Goal: Task Accomplishment & Management: Manage account settings

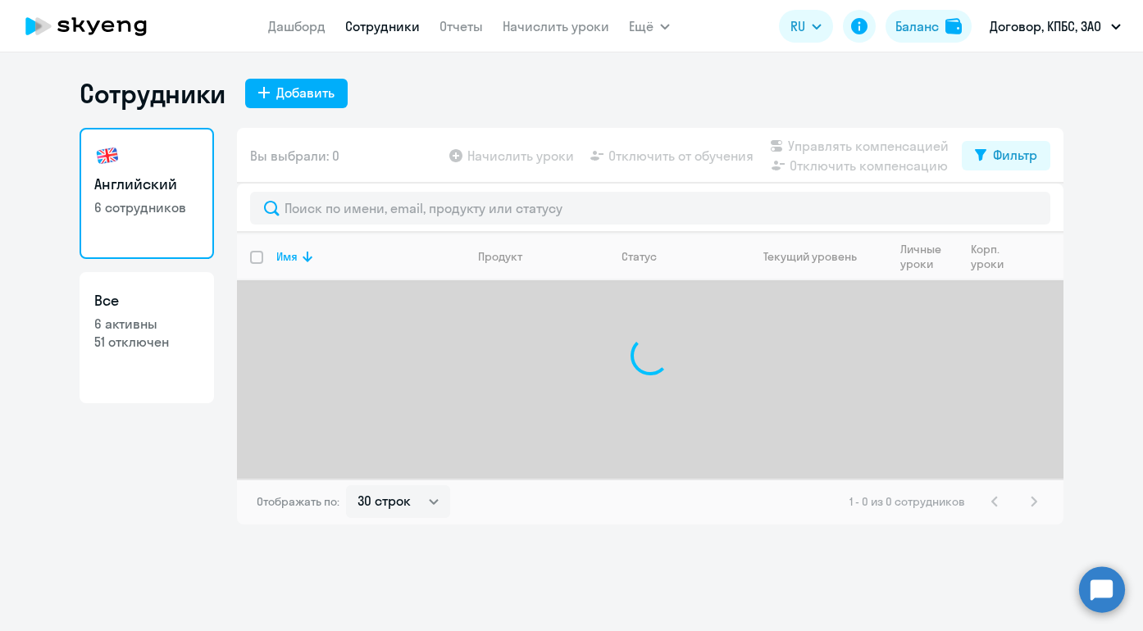
select select "30"
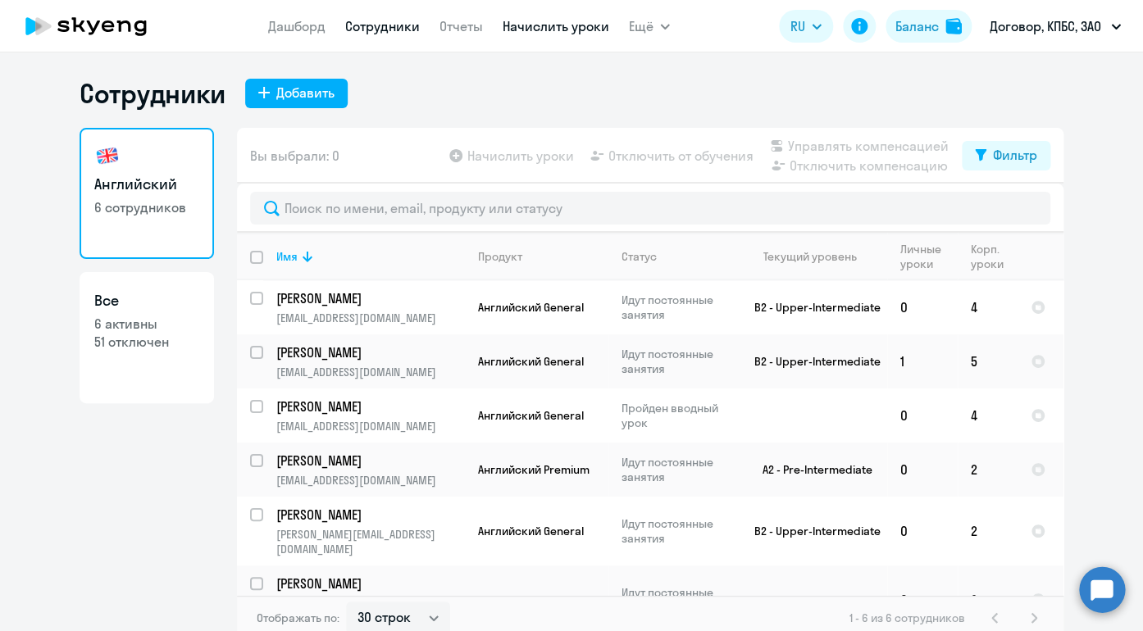
click at [538, 31] on link "Начислить уроки" at bounding box center [555, 26] width 107 height 16
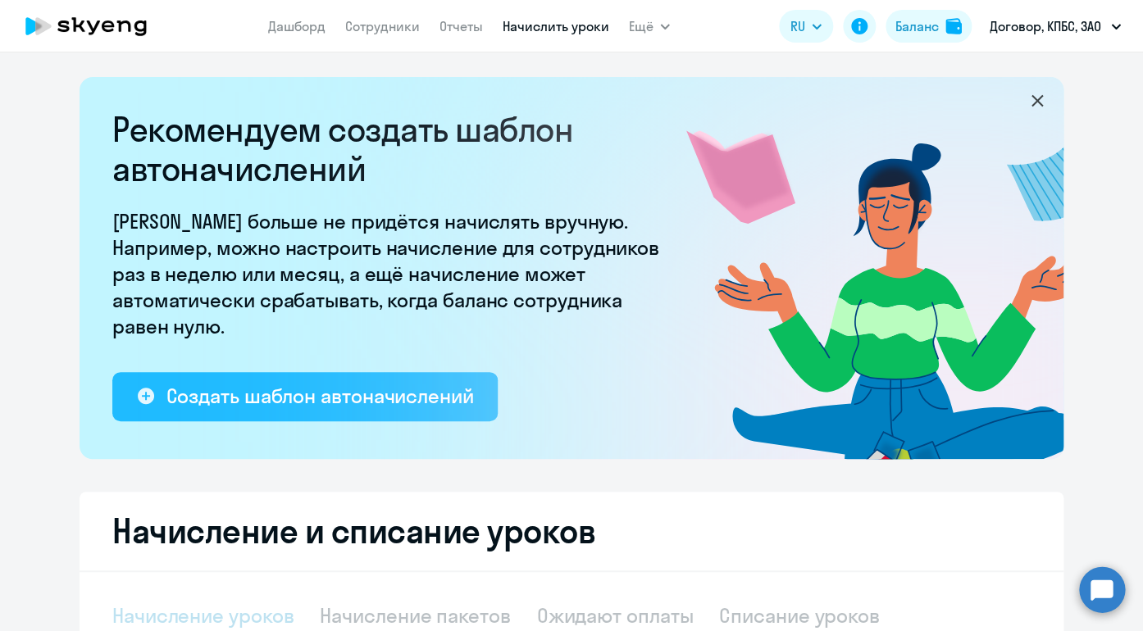
select select "10"
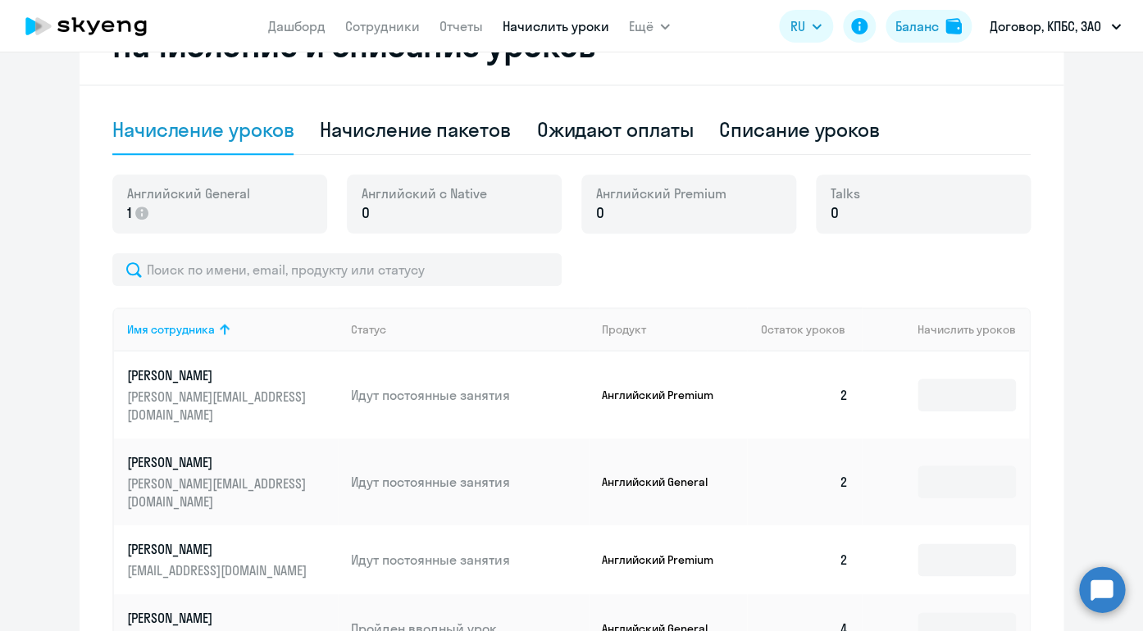
scroll to position [450, 0]
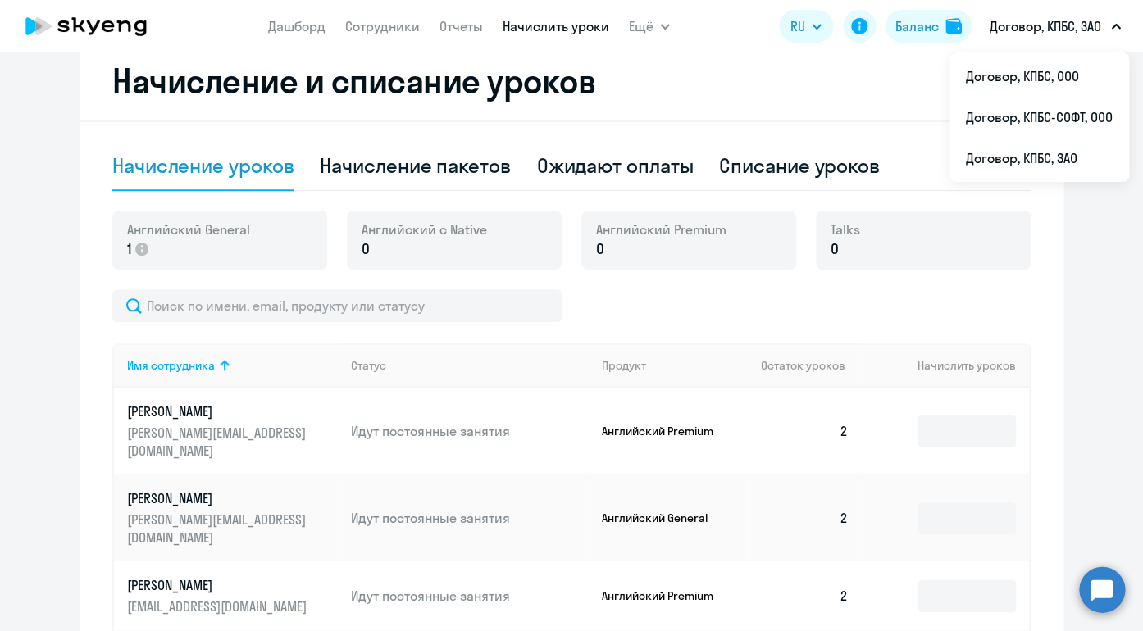
click at [1089, 31] on p "Договор, КПБС, ЗАО" at bounding box center [1044, 26] width 111 height 20
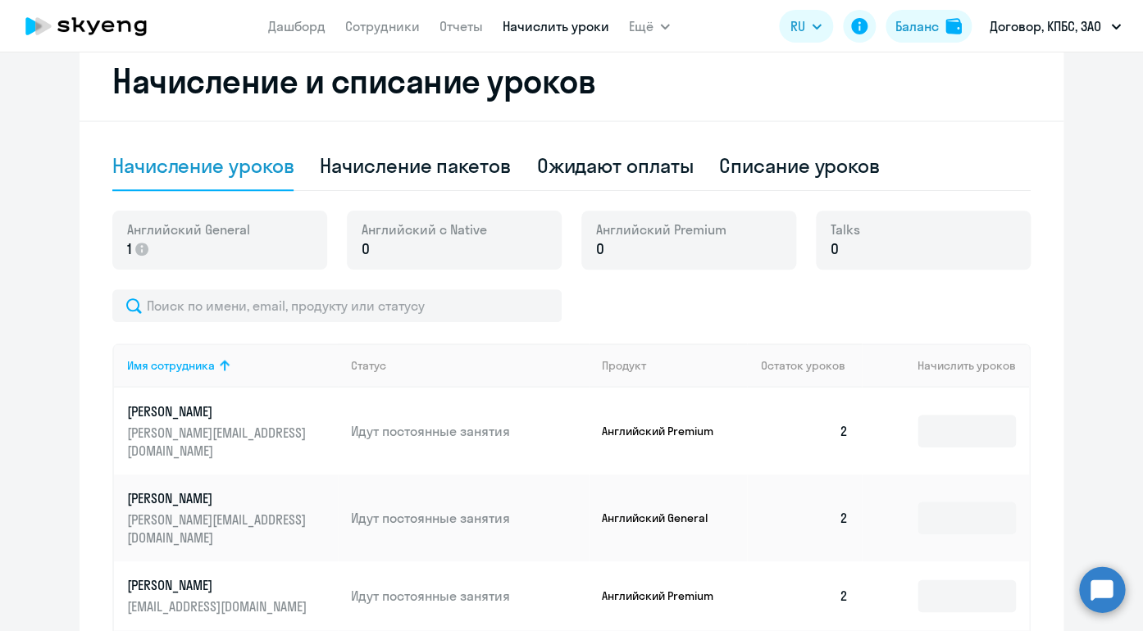
click at [1089, 31] on p "Договор, КПБС, ЗАО" at bounding box center [1044, 26] width 111 height 20
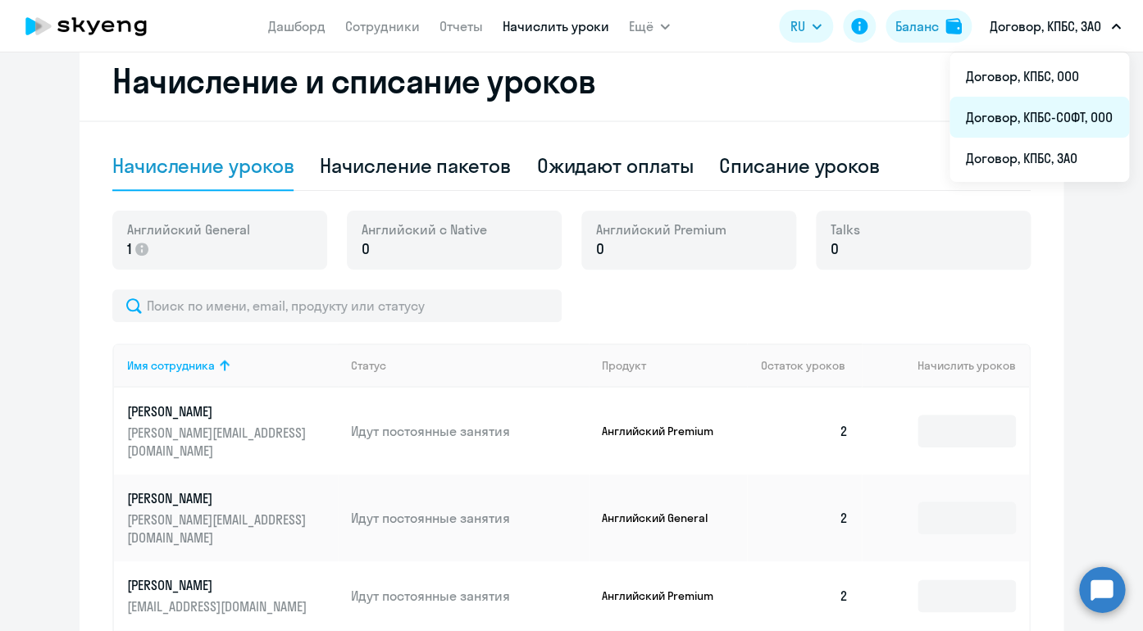
click at [1079, 113] on li "Договор, КПБС-СОФТ, ООО" at bounding box center [1038, 117] width 179 height 41
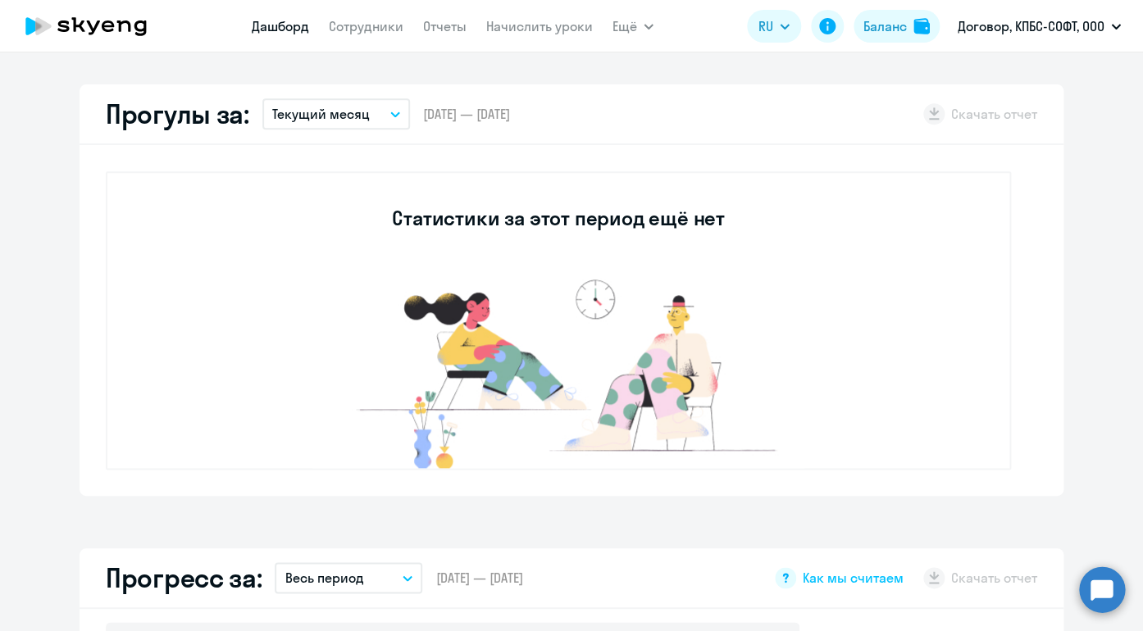
scroll to position [461, 0]
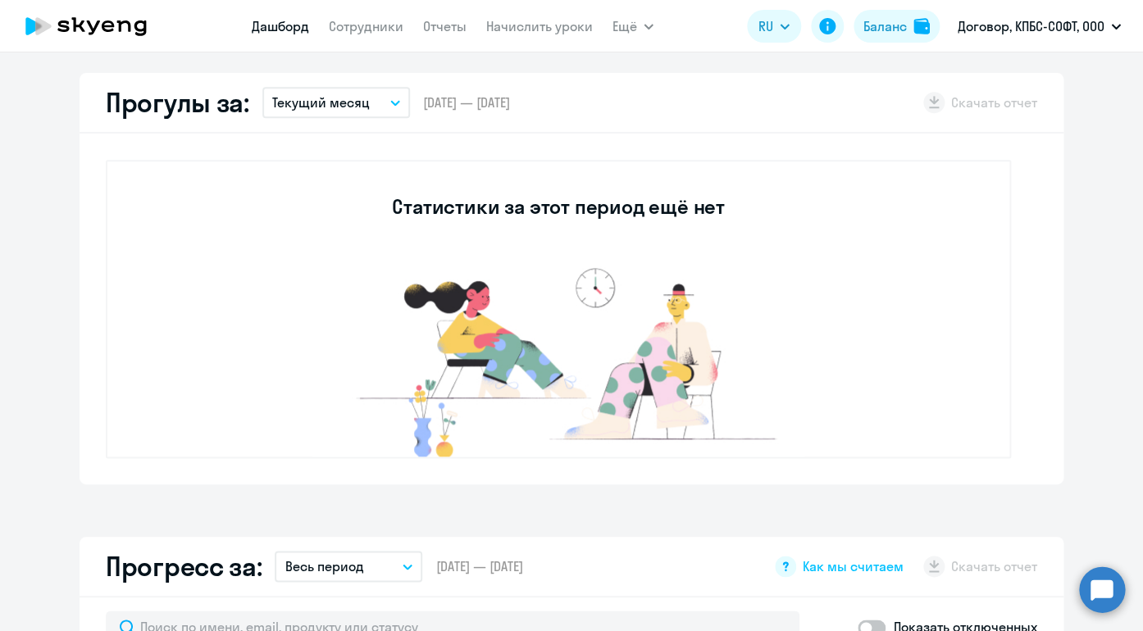
select select "30"
click at [387, 22] on link "Сотрудники" at bounding box center [366, 26] width 75 height 16
select select "30"
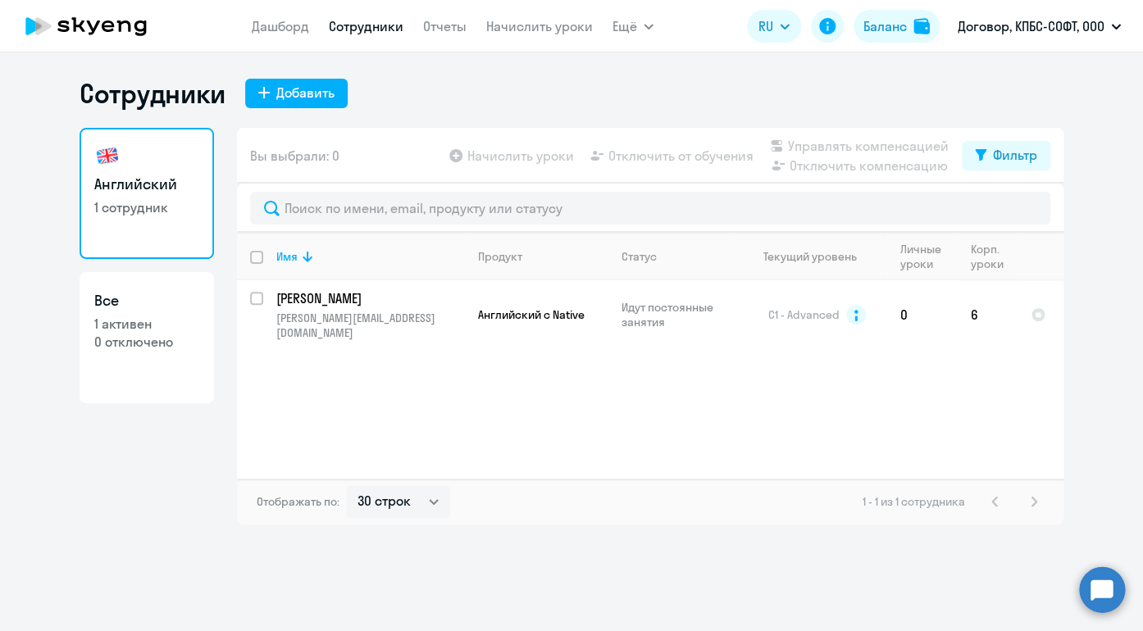
click at [560, 44] on app-header "[PERSON_NAME] Отчеты Начислить уроки Ещё Дашборд Сотрудники Отчеты Начислить ур…" at bounding box center [571, 26] width 1143 height 52
click at [540, 21] on link "Начислить уроки" at bounding box center [539, 26] width 107 height 16
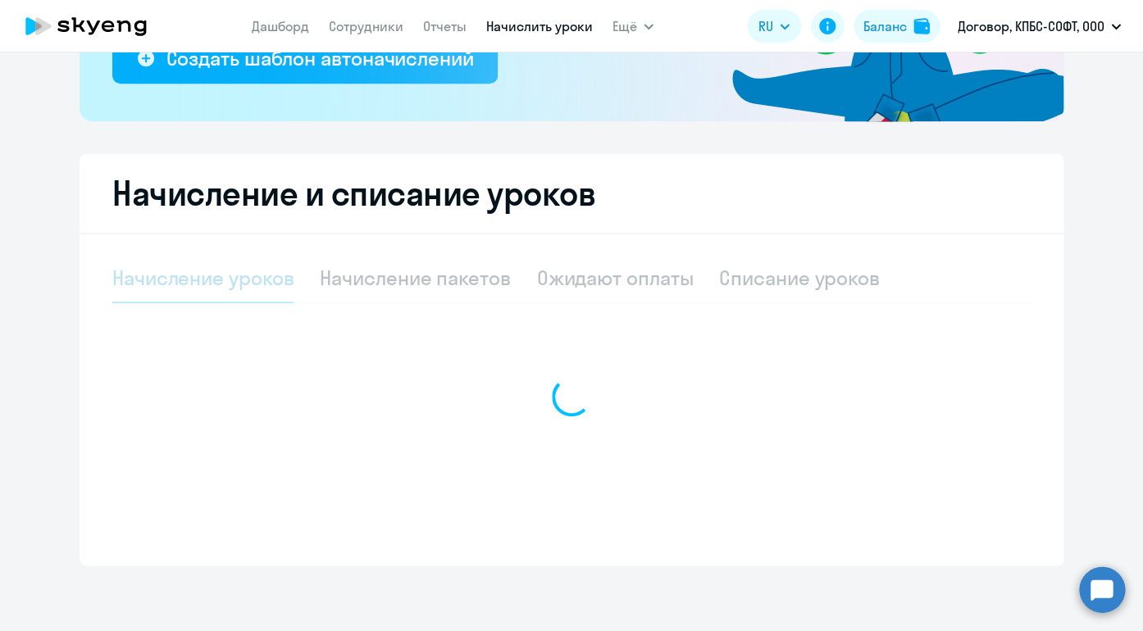
select select "10"
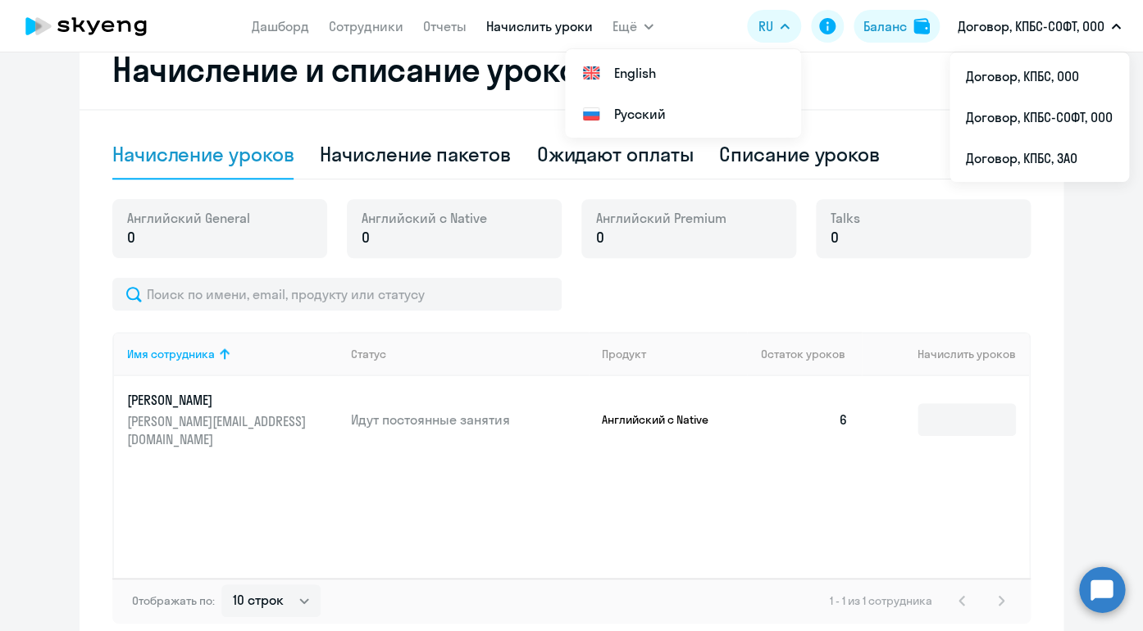
click at [1066, 29] on p "Договор, КПБС-СОФТ, ООО" at bounding box center [1030, 26] width 147 height 20
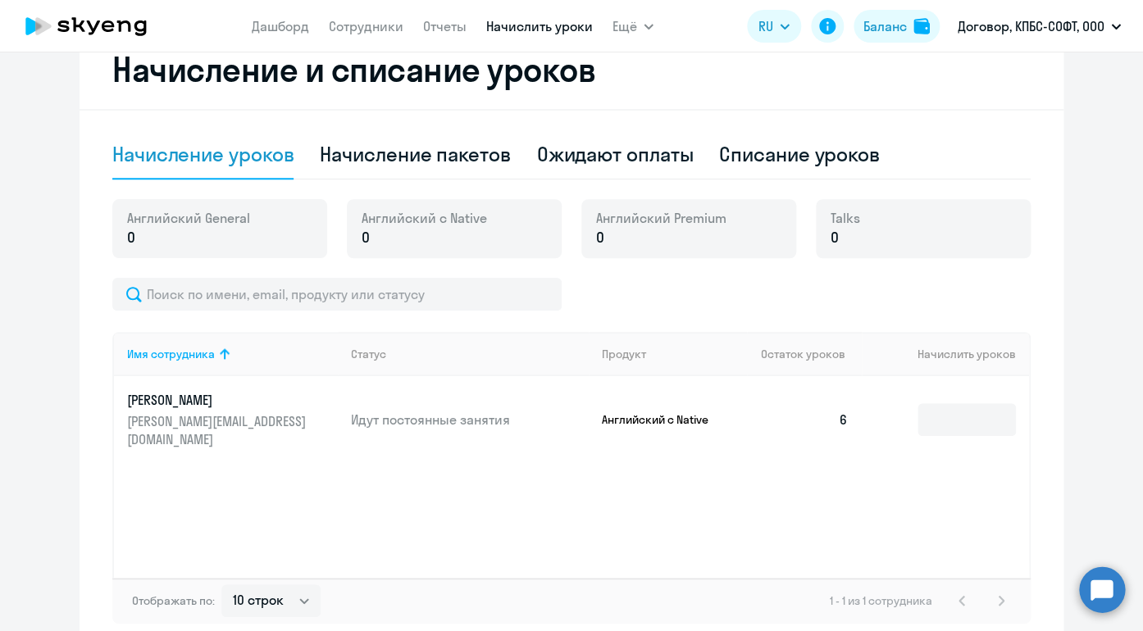
click at [1066, 29] on p "Договор, КПБС-СОФТ, ООО" at bounding box center [1030, 26] width 147 height 20
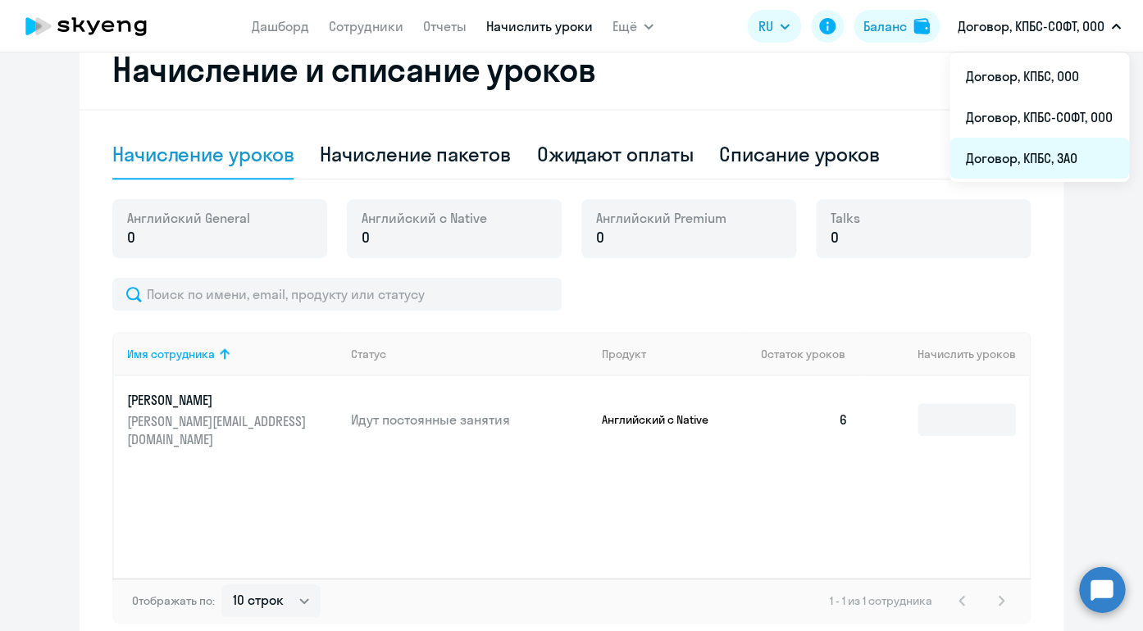
click at [1046, 153] on li "Договор, КПБС, ЗАО" at bounding box center [1038, 158] width 179 height 41
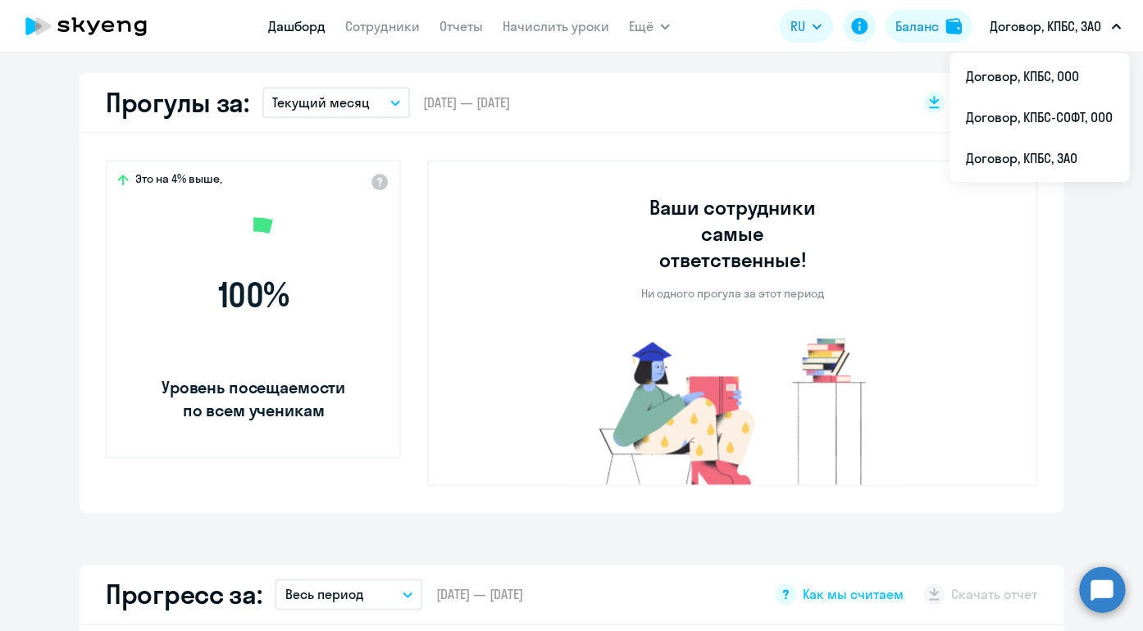
click at [1052, 29] on p "Договор, КПБС, ЗАО" at bounding box center [1044, 26] width 111 height 20
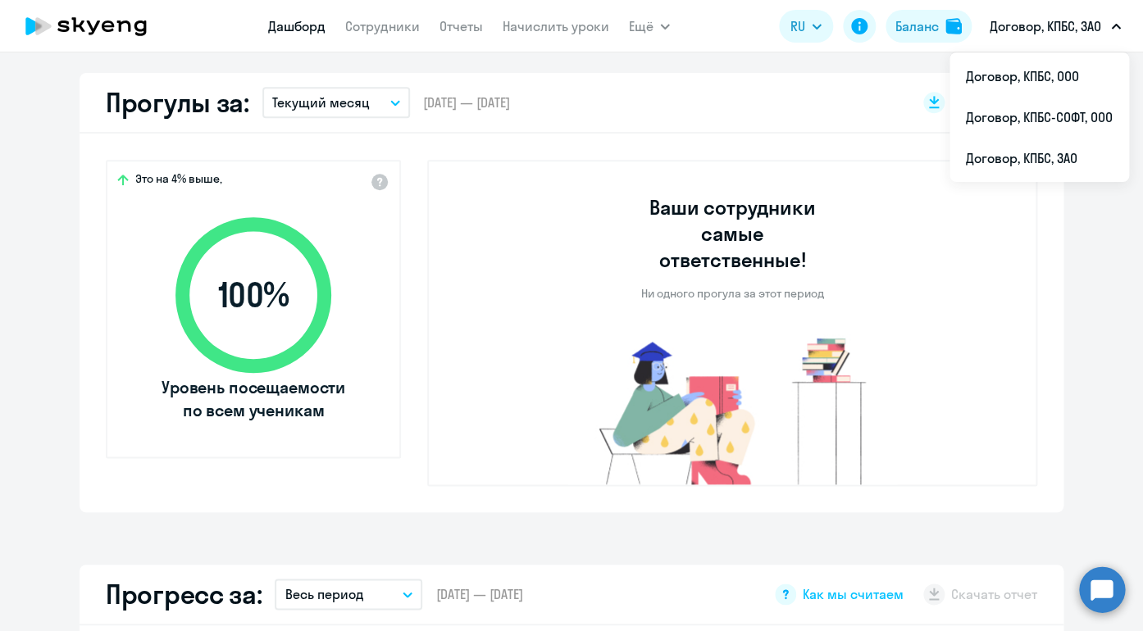
click at [1047, 25] on p "Договор, КПБС, ЗАО" at bounding box center [1044, 26] width 111 height 20
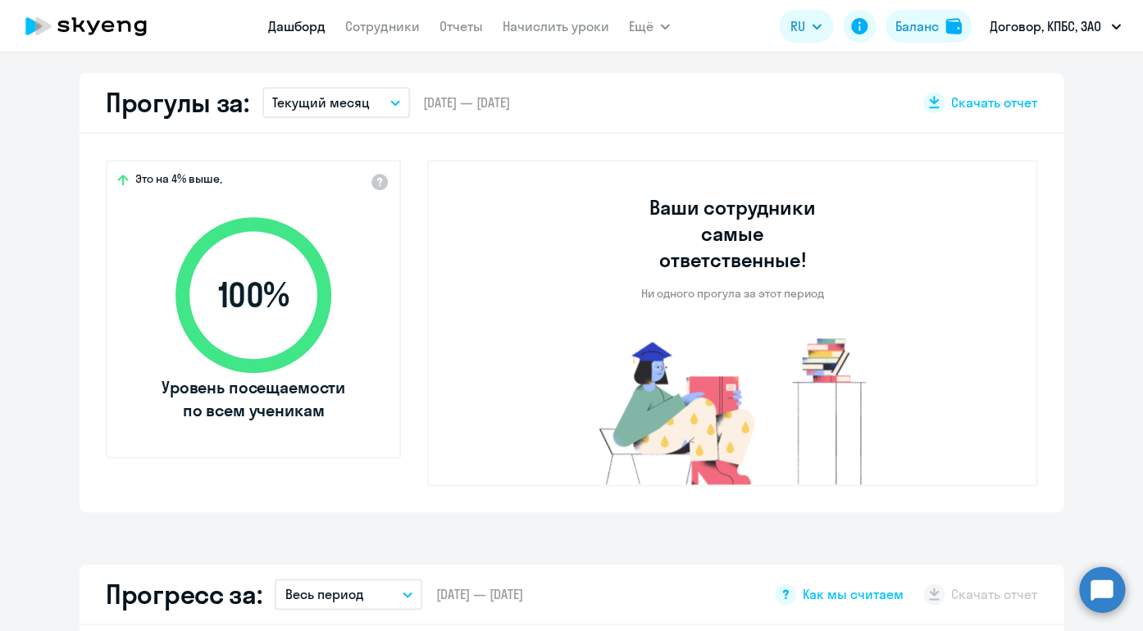
click at [1056, 30] on p "Договор, КПБС, ЗАО" at bounding box center [1044, 26] width 111 height 20
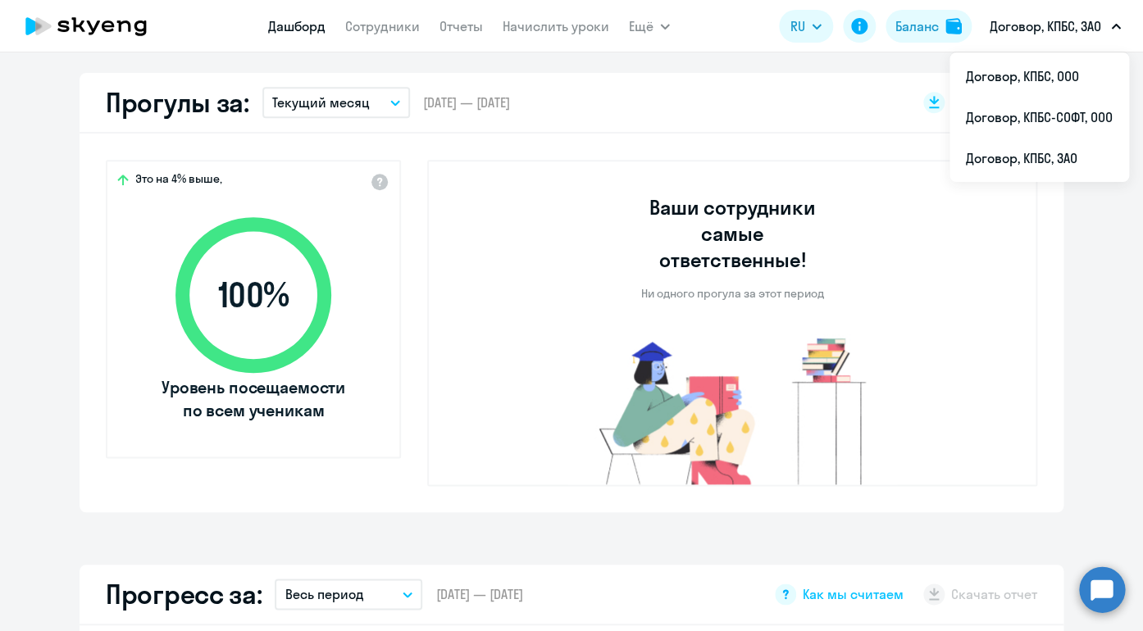
click at [1056, 42] on button "Договор, КПБС, ЗАО" at bounding box center [1055, 26] width 148 height 39
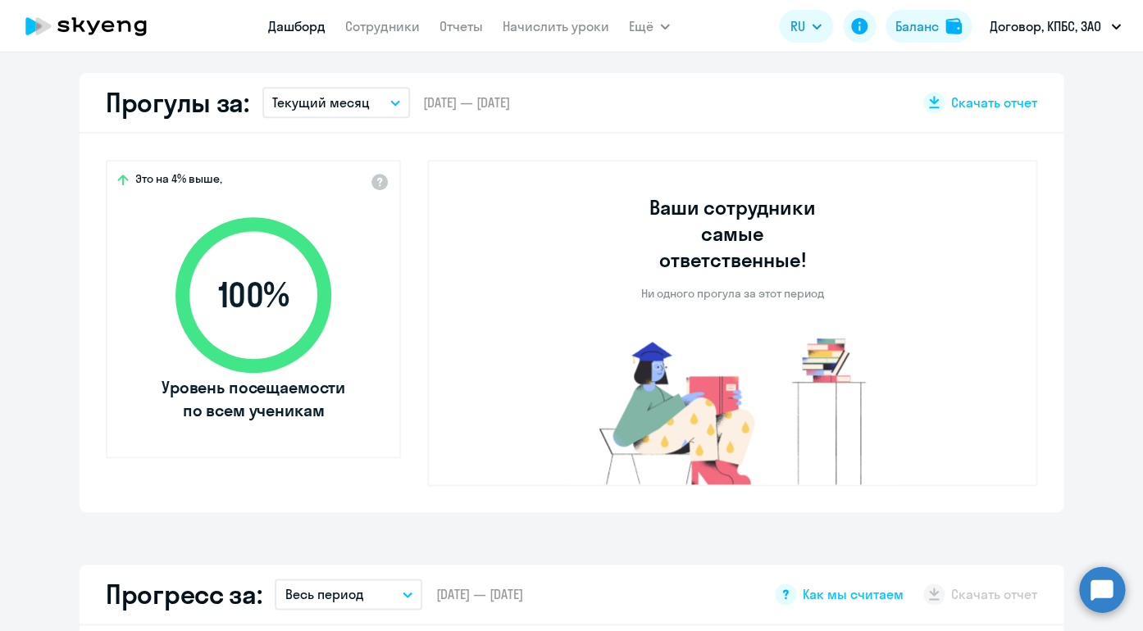
select select "30"
click at [1056, 42] on button "Договор, КПБС, ЗАО" at bounding box center [1055, 26] width 148 height 39
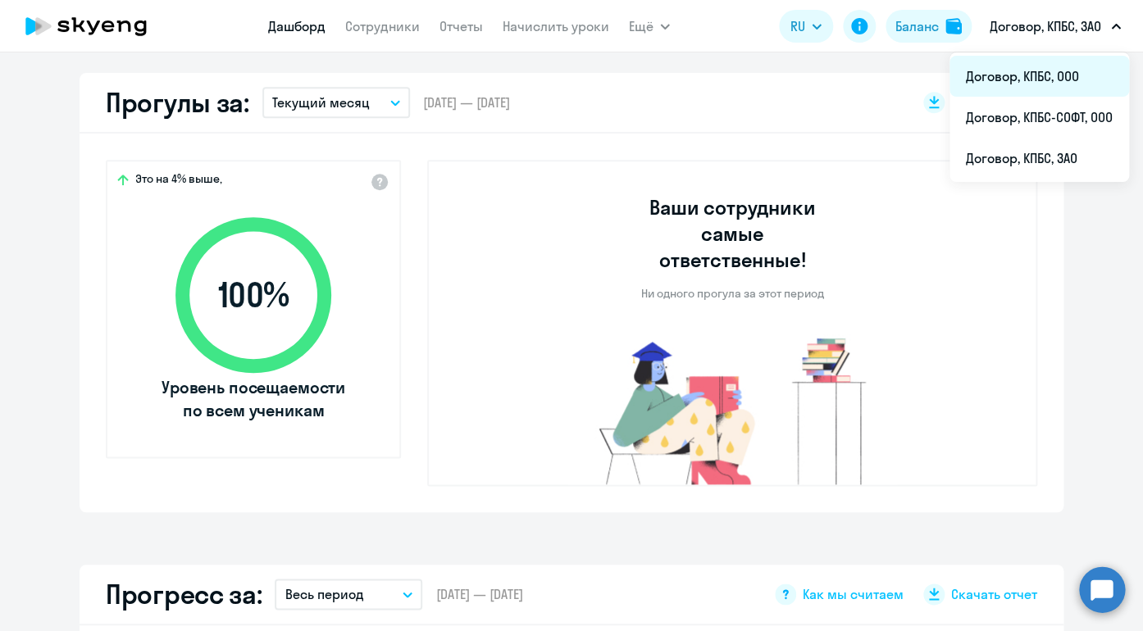
click at [1056, 70] on li "Договор, КПБС, ООО" at bounding box center [1038, 76] width 179 height 41
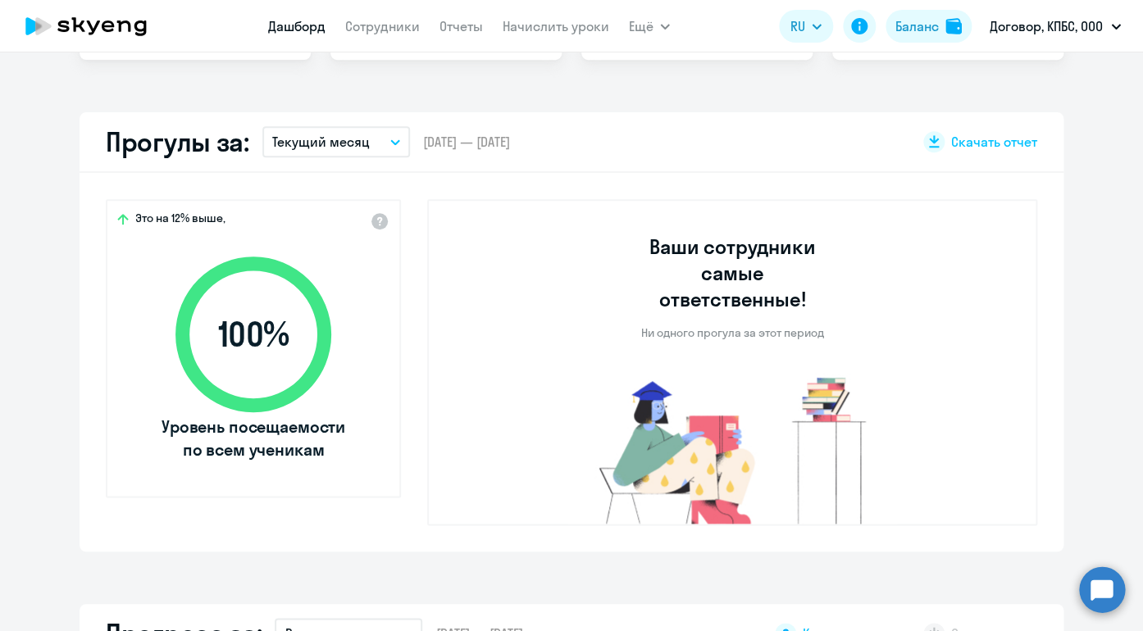
scroll to position [388, 0]
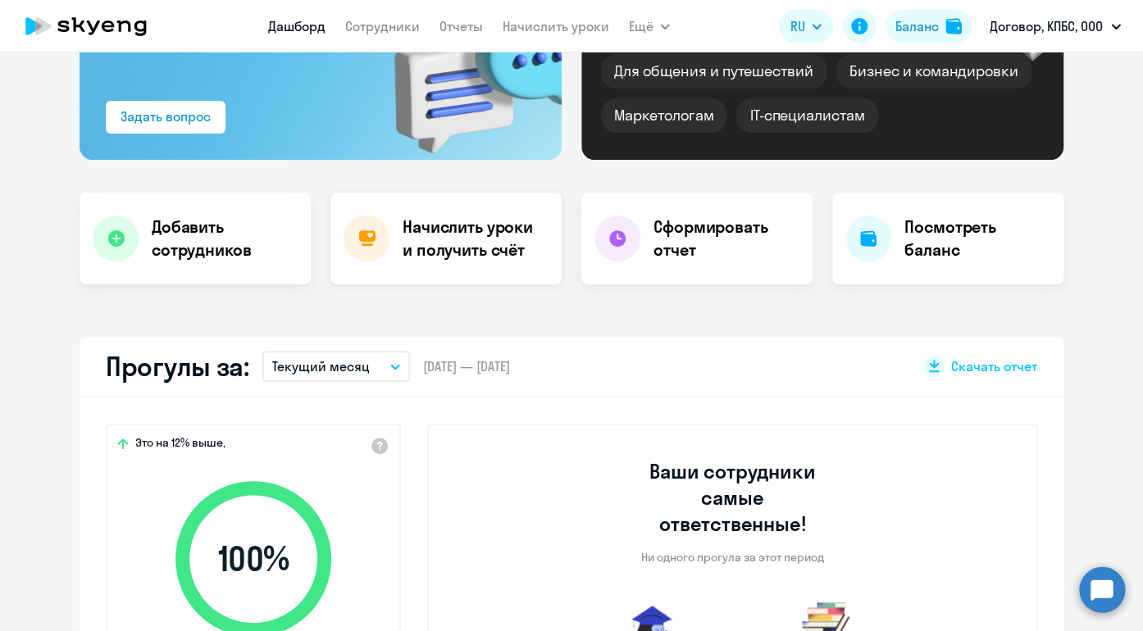
click at [419, 236] on h4 "Начислить уроки и получить счёт" at bounding box center [473, 239] width 143 height 46
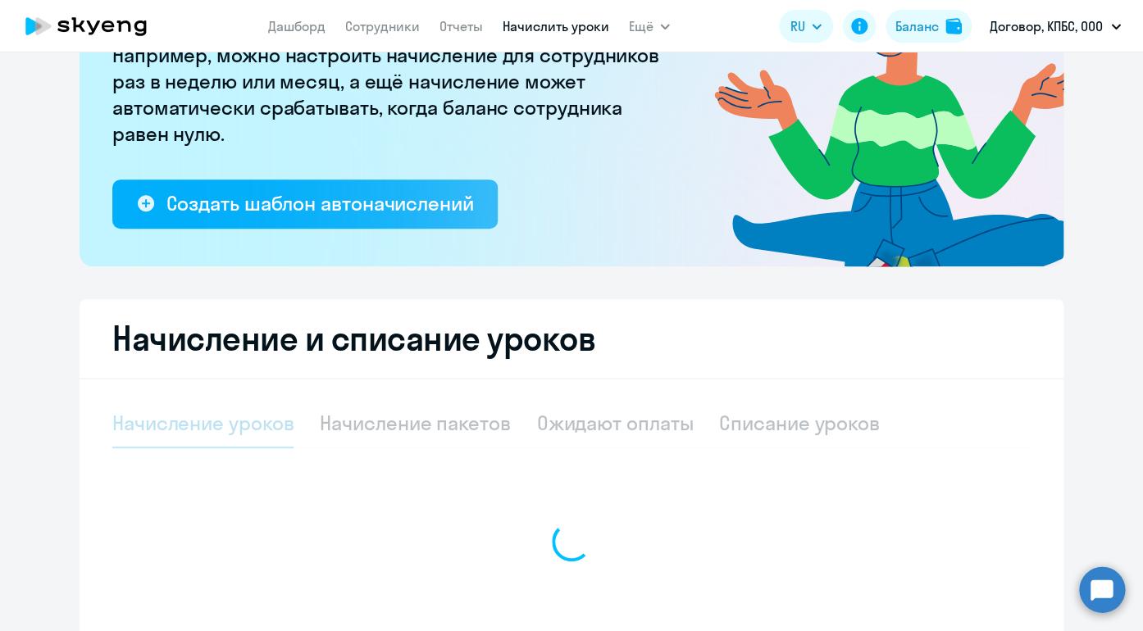
select select "10"
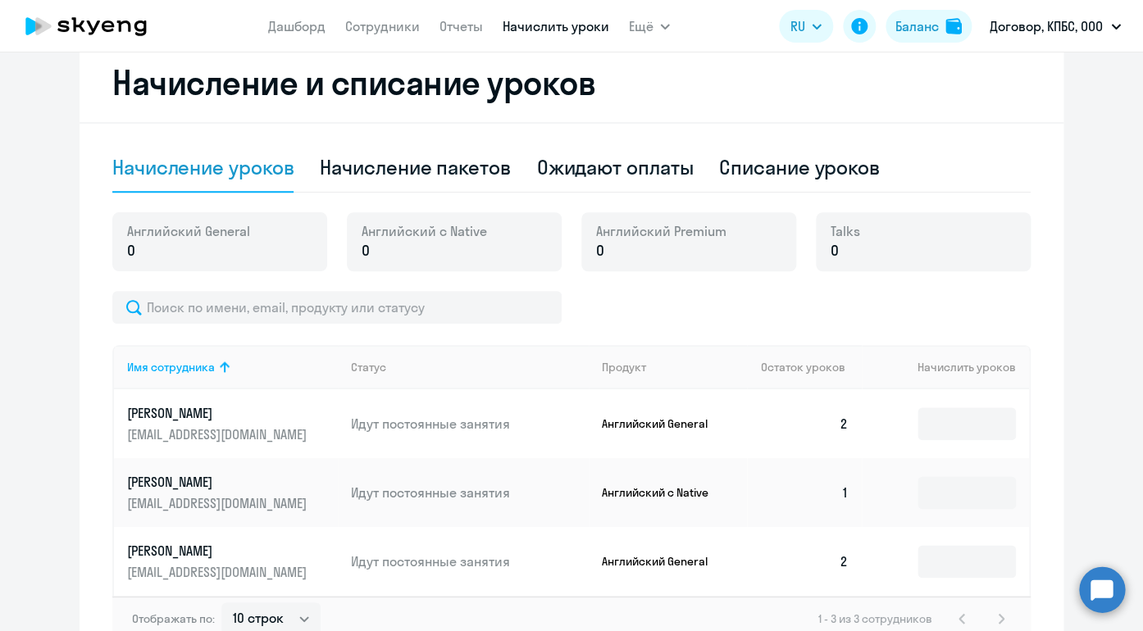
scroll to position [490, 0]
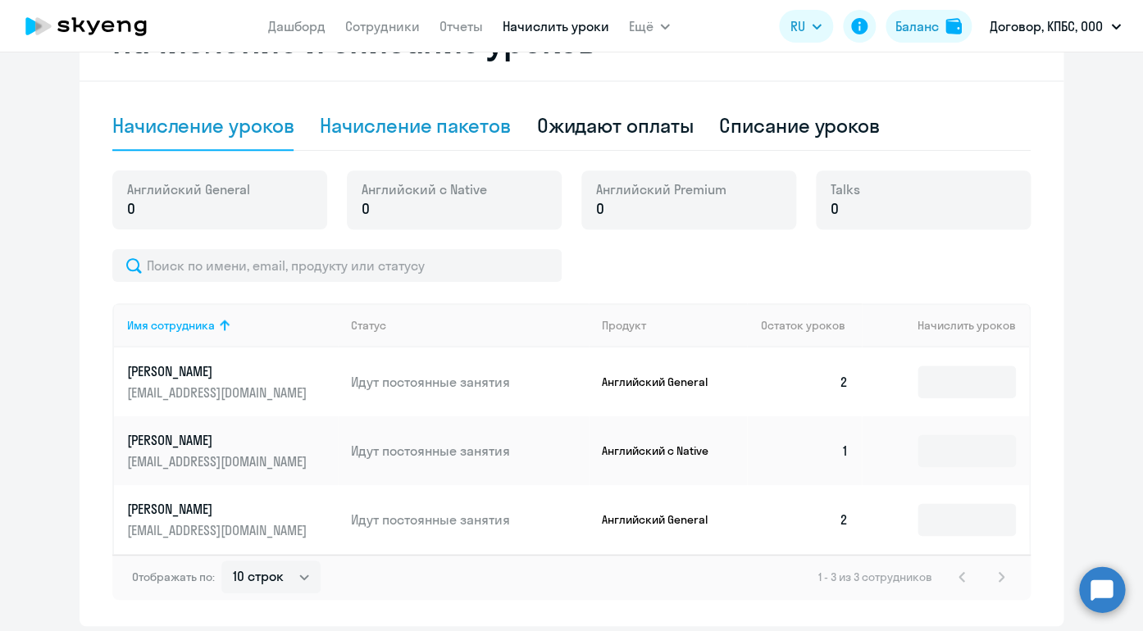
click at [431, 131] on div "Начисление пакетов" at bounding box center [415, 125] width 190 height 26
select select "10"
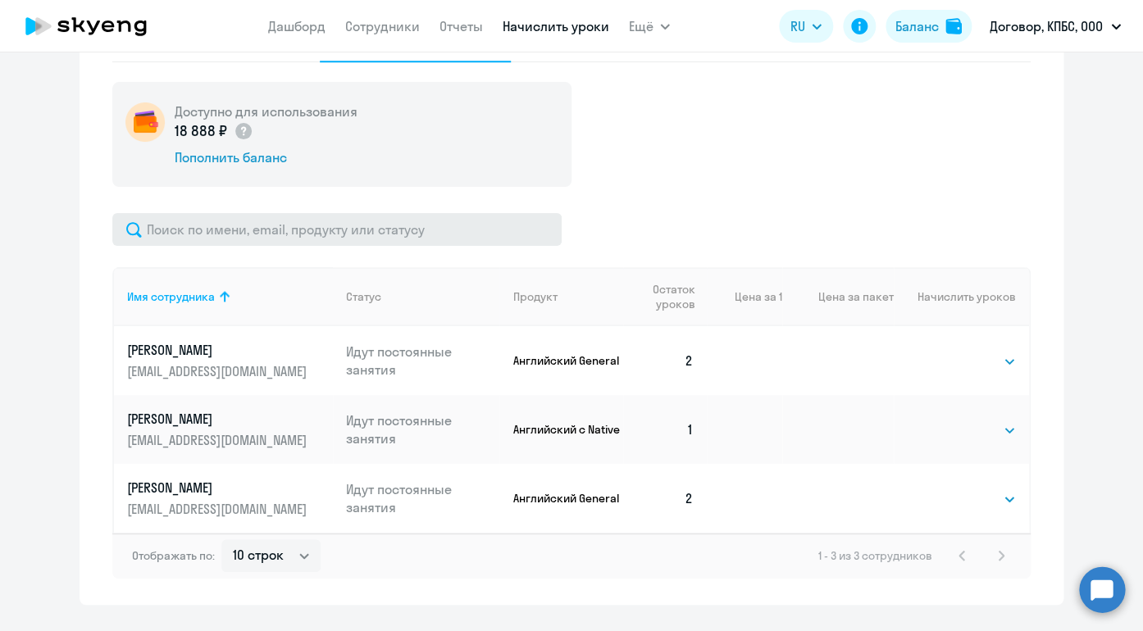
scroll to position [619, 0]
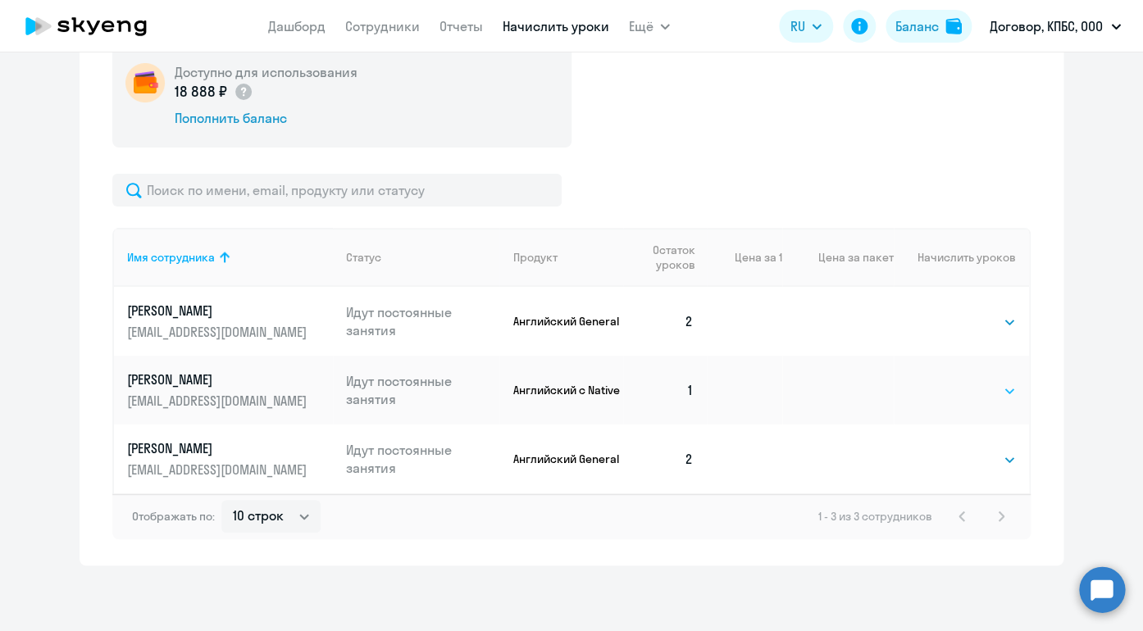
select select "4"
click option "4" at bounding box center [0, 0] width 0 height 0
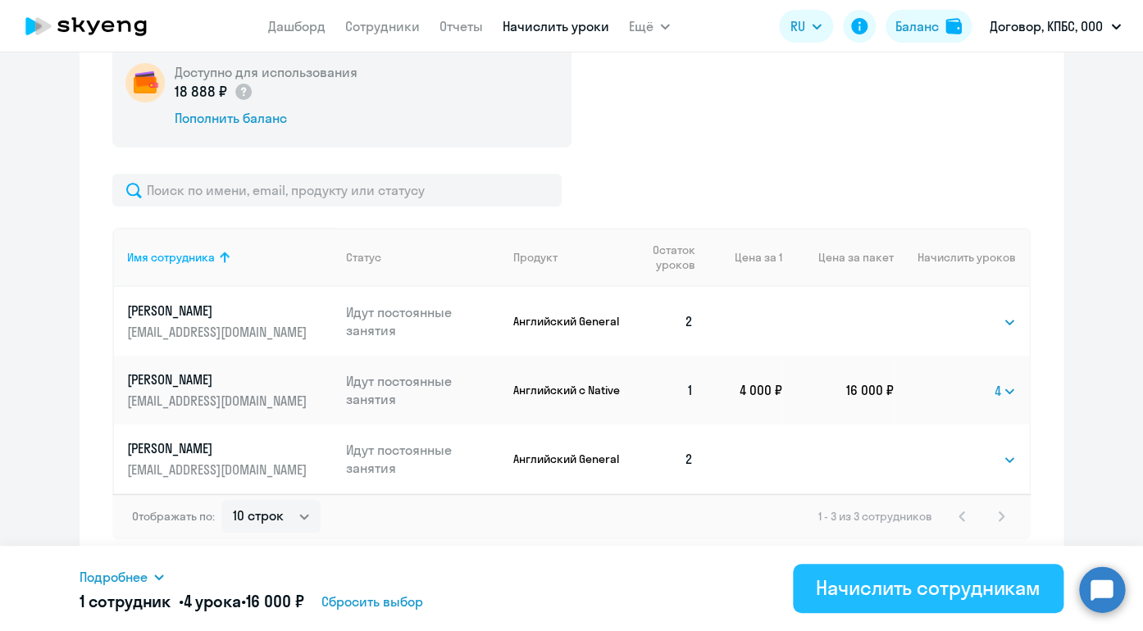
click at [873, 589] on div "Начислить сотрудникам" at bounding box center [928, 588] width 225 height 26
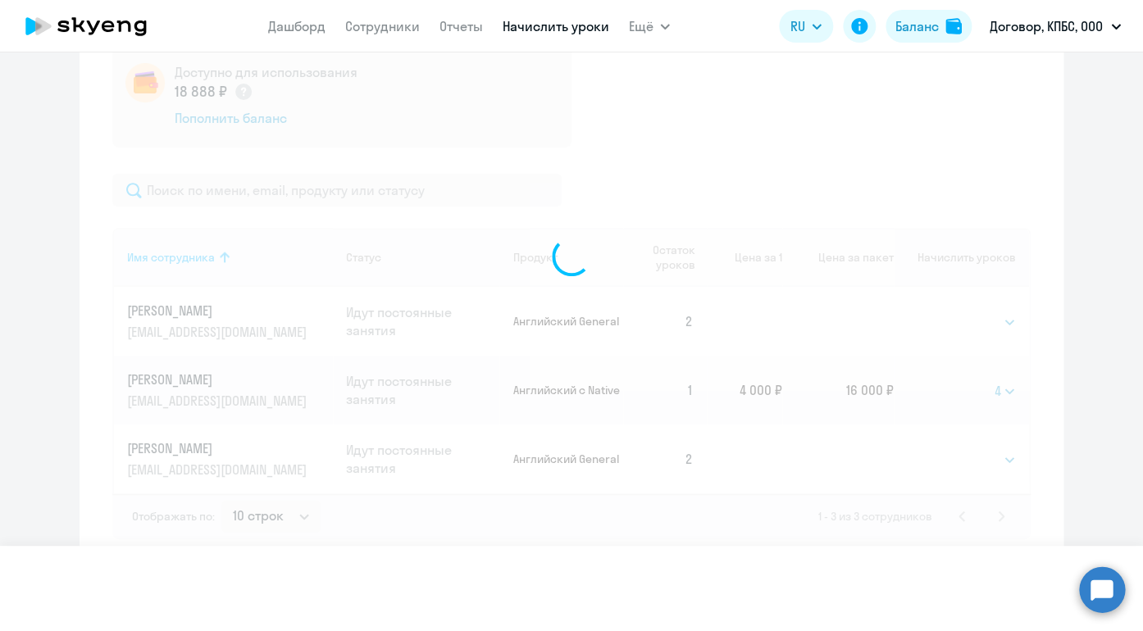
select select
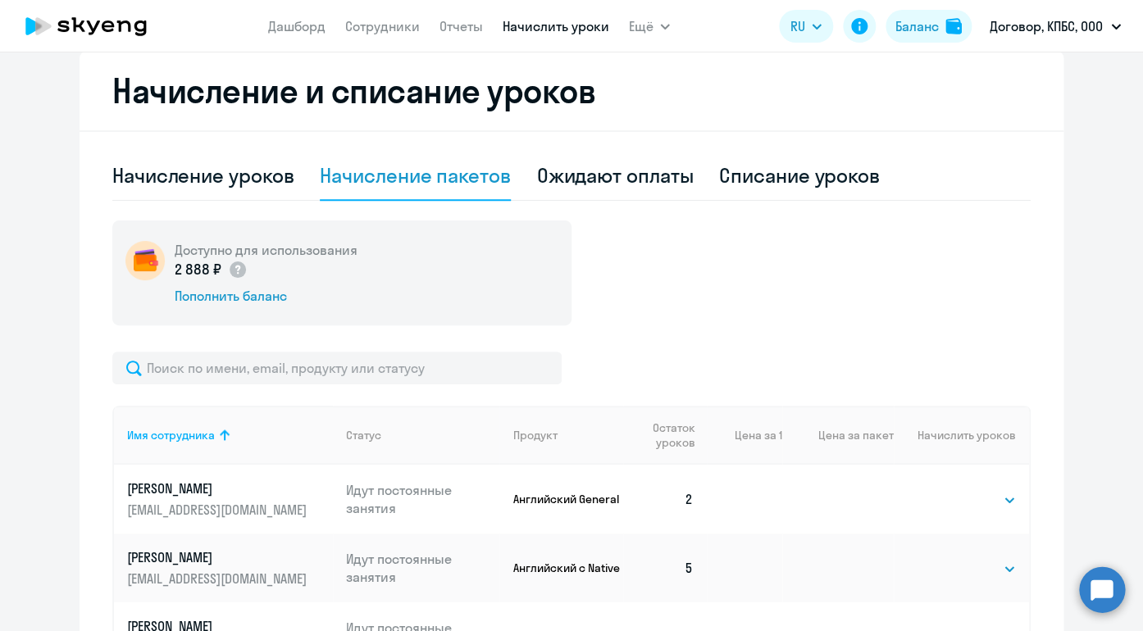
scroll to position [436, 0]
